Goal: Find specific page/section: Find specific page/section

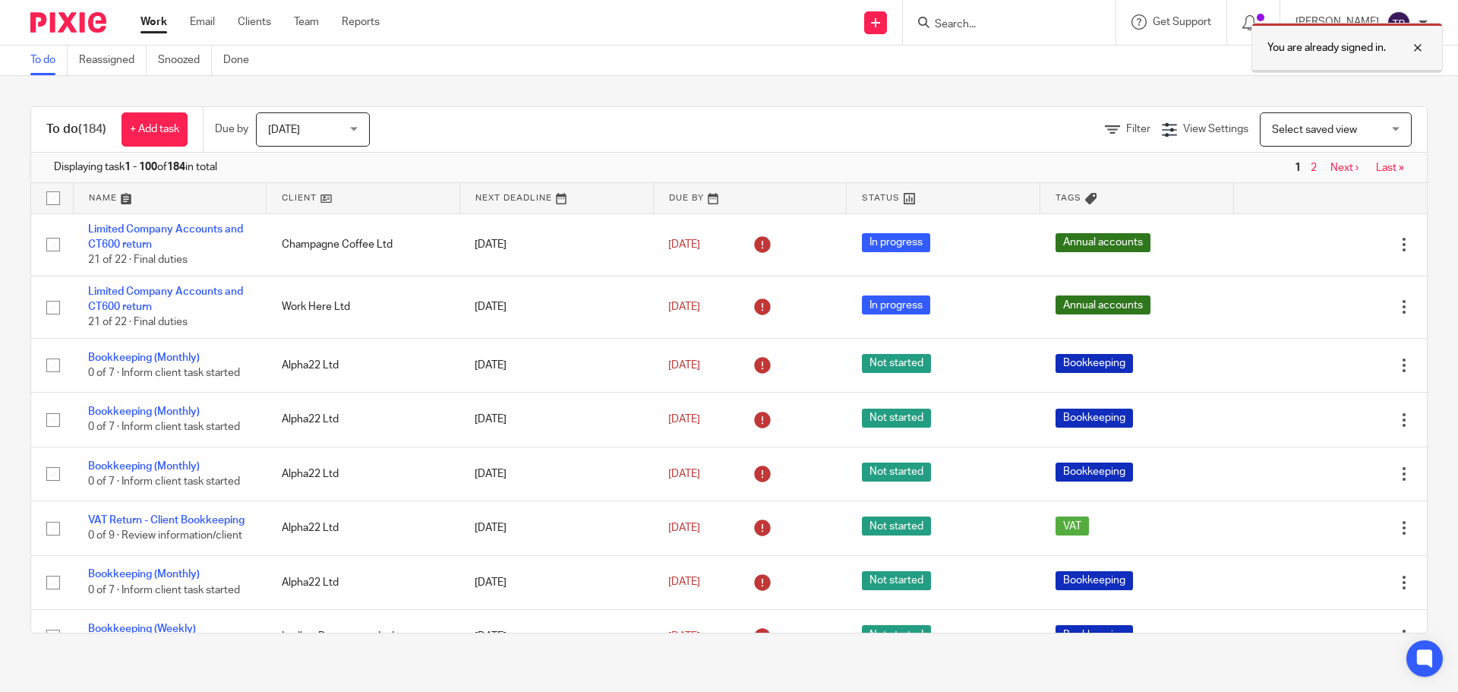
click at [1417, 51] on div at bounding box center [1406, 48] width 41 height 18
click at [1041, 25] on input "Search" at bounding box center [1002, 25] width 137 height 14
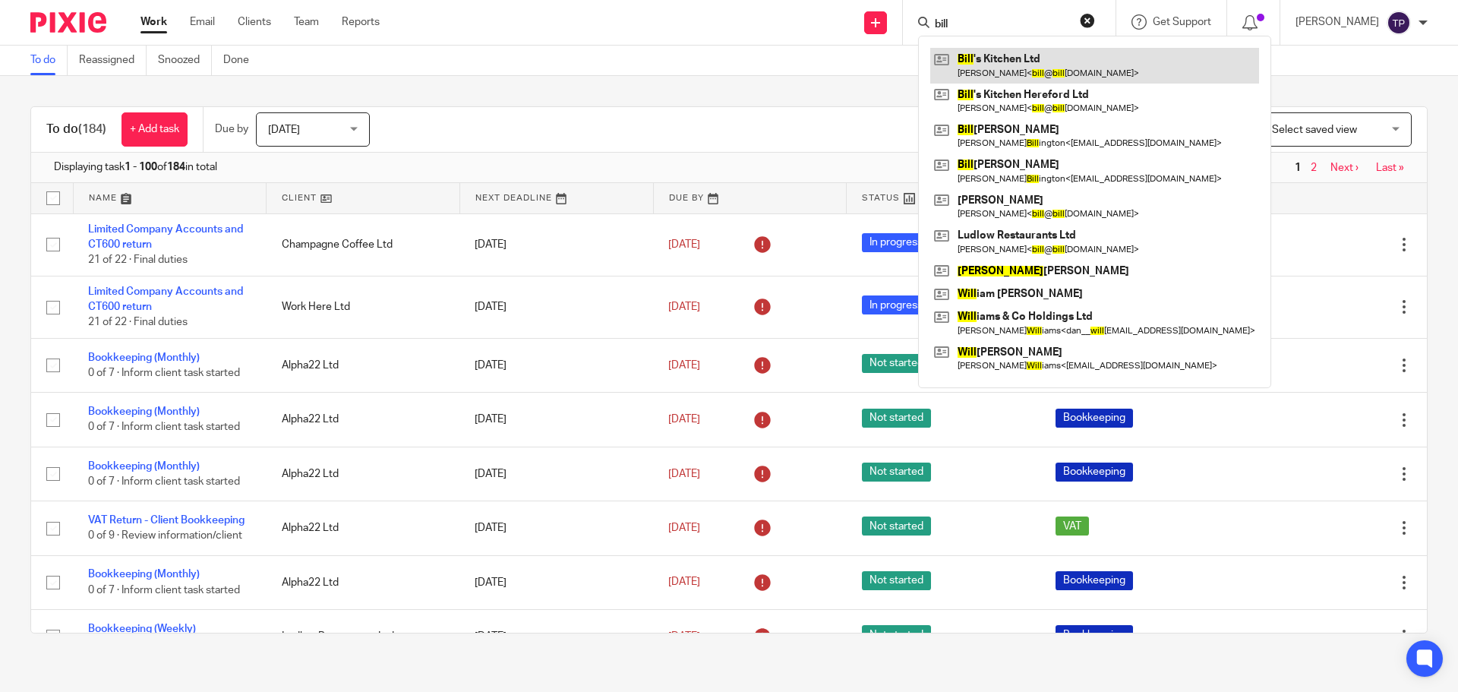
type input "bill"
click at [1080, 69] on link at bounding box center [1095, 65] width 329 height 35
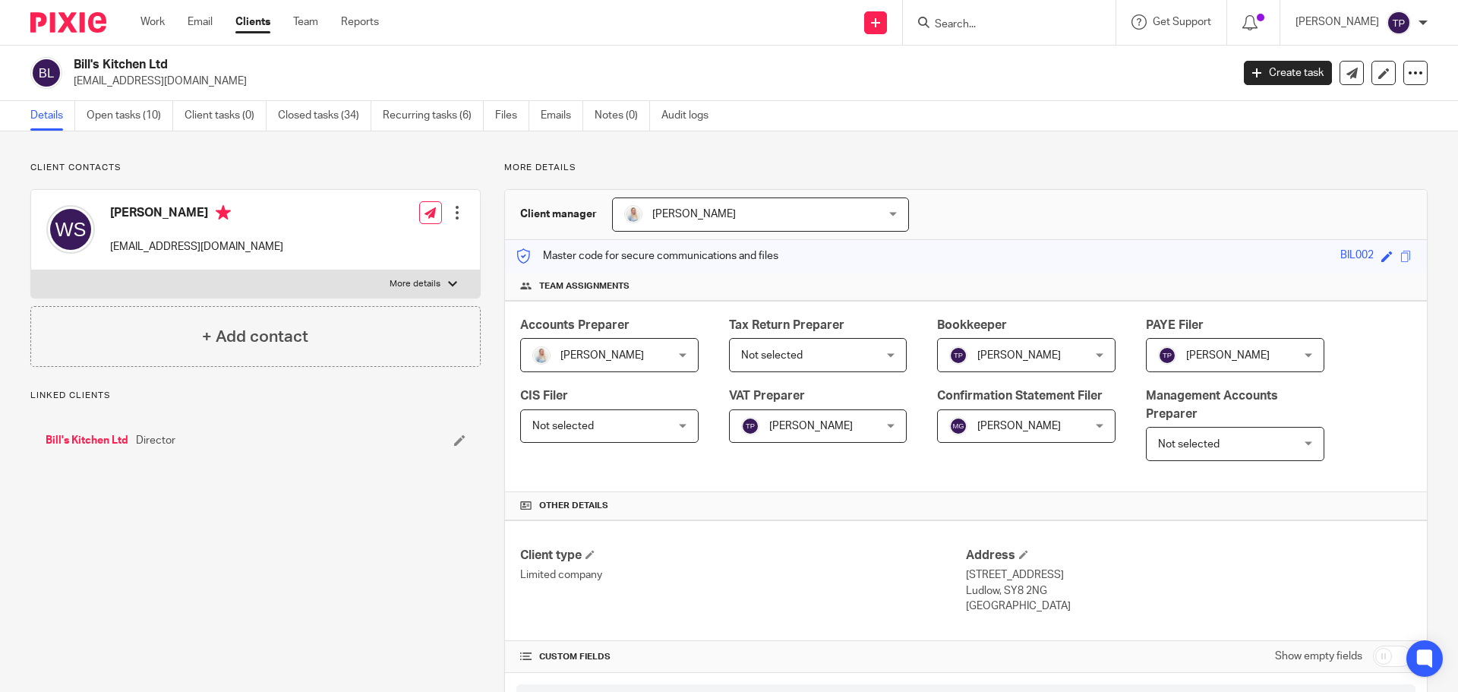
click at [427, 286] on p "More details" at bounding box center [415, 284] width 51 height 12
click at [31, 270] on input "More details" at bounding box center [30, 270] width 1 height 1
checkbox input "true"
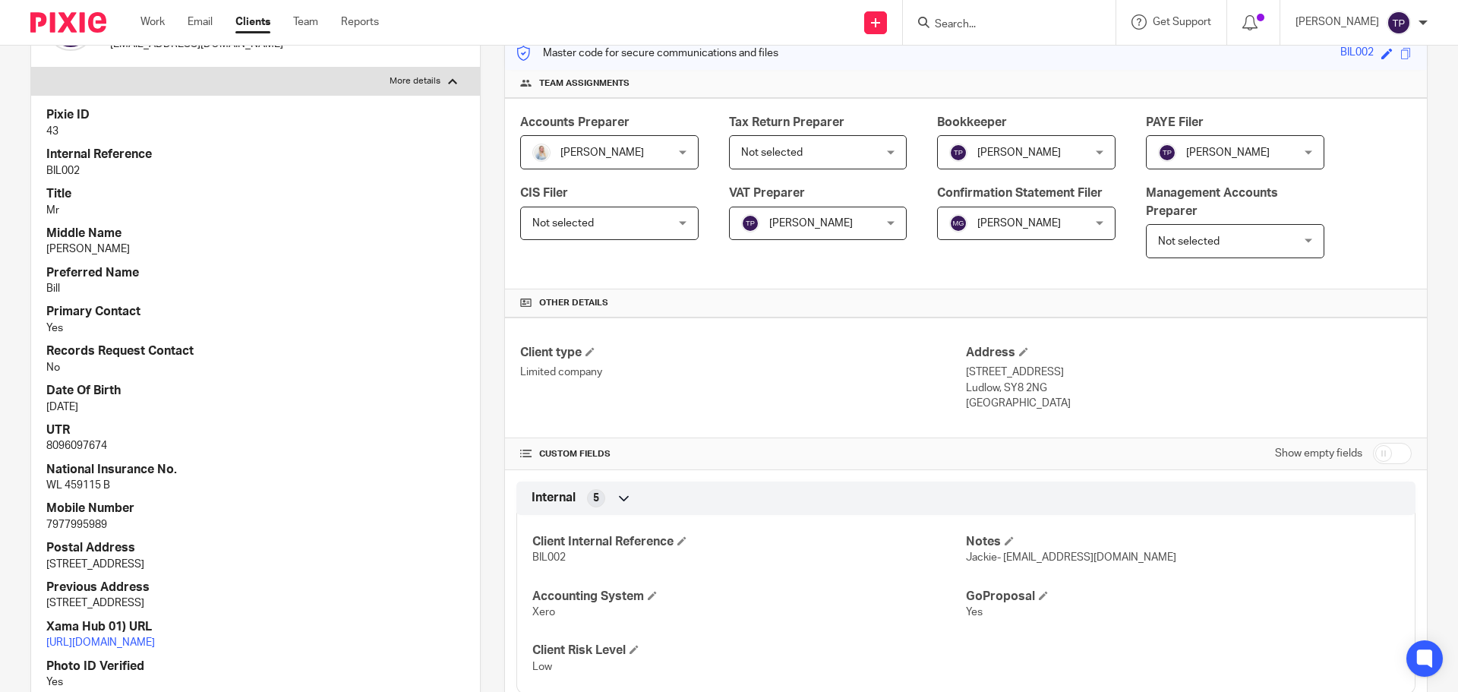
scroll to position [228, 0]
